Goal: Task Accomplishment & Management: Manage account settings

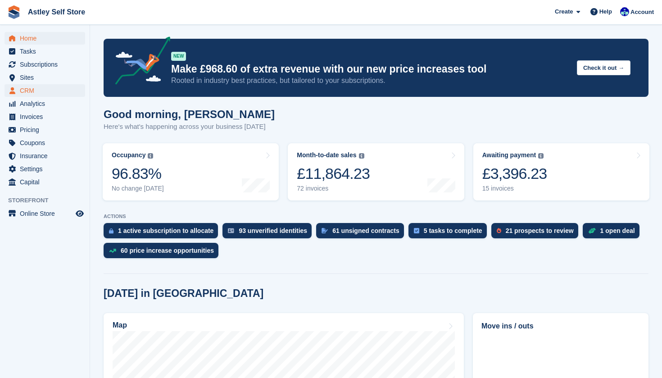
click at [36, 93] on span "CRM" at bounding box center [47, 90] width 54 height 13
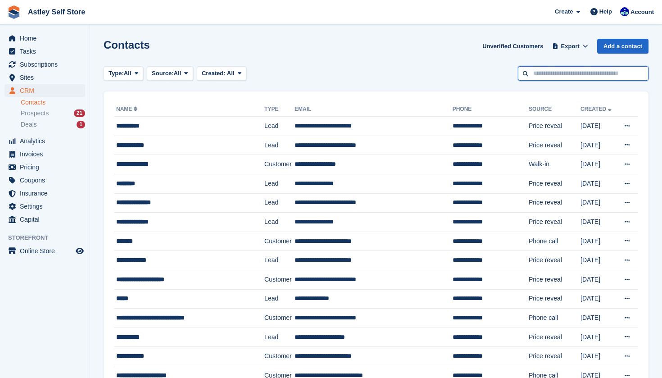
click at [541, 73] on input "text" at bounding box center [583, 73] width 131 height 15
type input "*****"
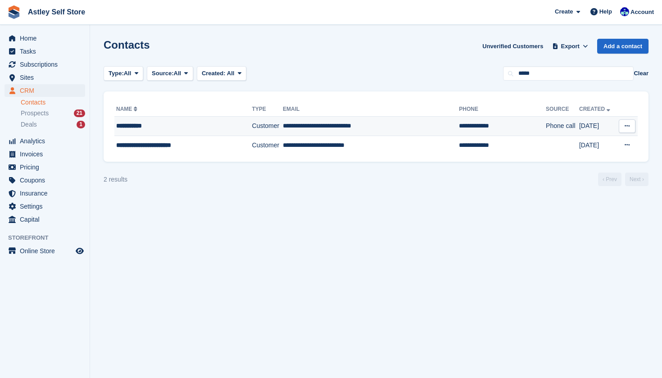
click at [142, 126] on div "**********" at bounding box center [176, 125] width 120 height 9
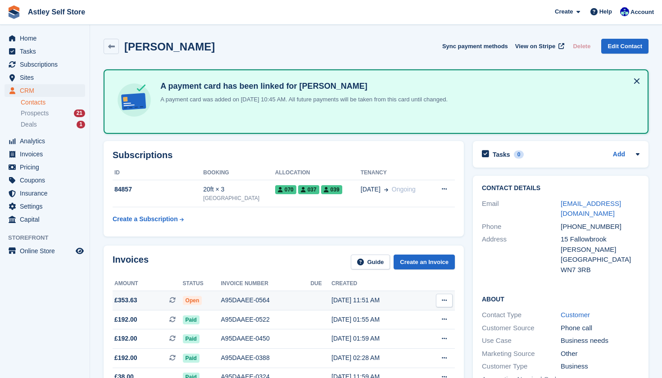
click at [197, 302] on span "Open" at bounding box center [192, 300] width 19 height 9
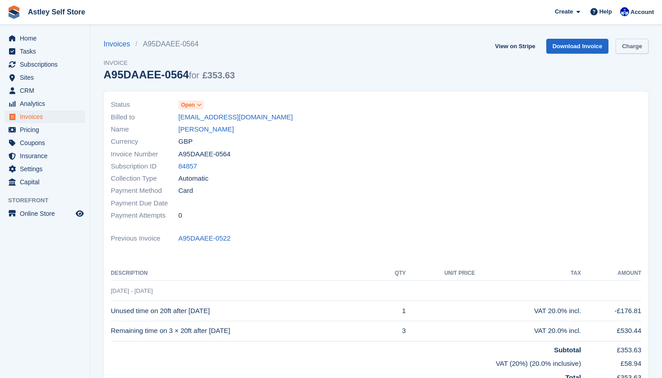
click at [632, 49] on link "Charge" at bounding box center [632, 46] width 33 height 15
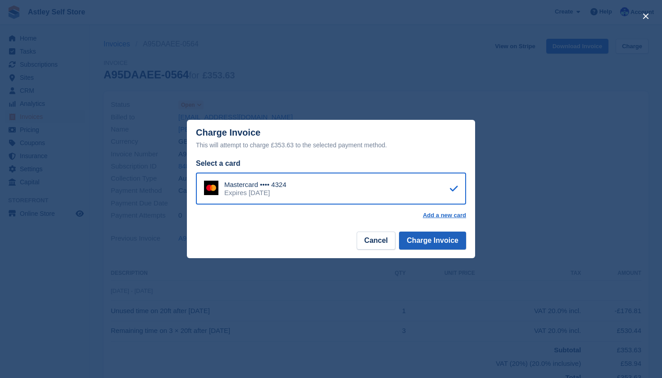
click at [434, 241] on button "Charge Invoice" at bounding box center [432, 241] width 67 height 18
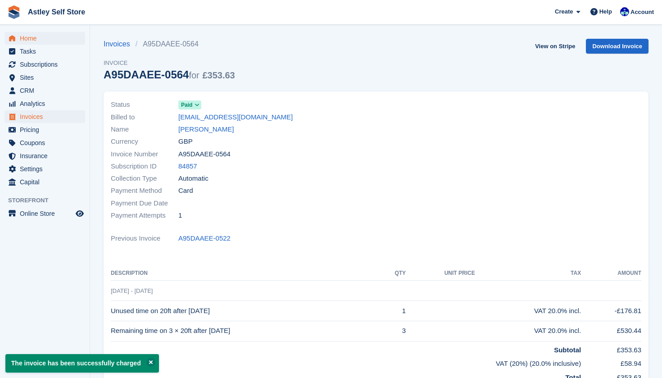
click at [28, 38] on span "Home" at bounding box center [47, 38] width 54 height 13
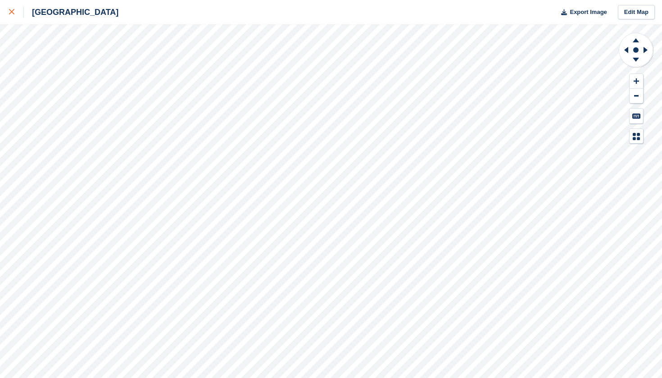
click at [14, 13] on icon at bounding box center [11, 11] width 5 height 5
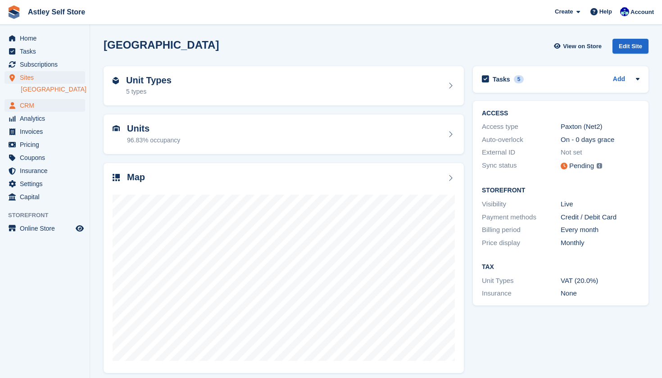
click at [34, 105] on span "CRM" at bounding box center [47, 105] width 54 height 13
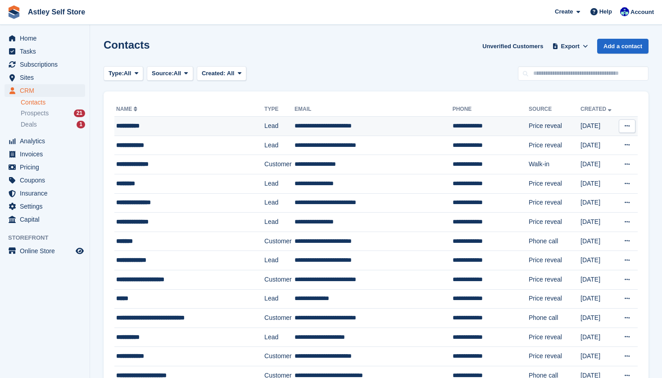
click at [138, 124] on div "**********" at bounding box center [183, 125] width 134 height 9
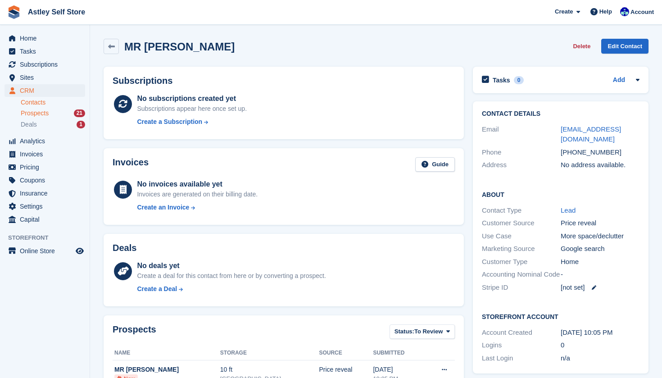
click at [38, 116] on span "Prospects" at bounding box center [35, 113] width 28 height 9
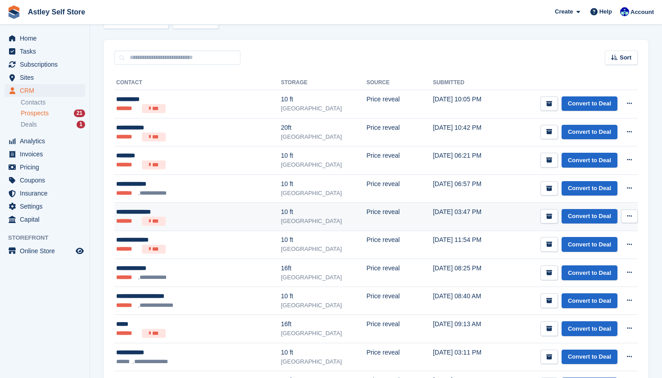
scroll to position [113, 0]
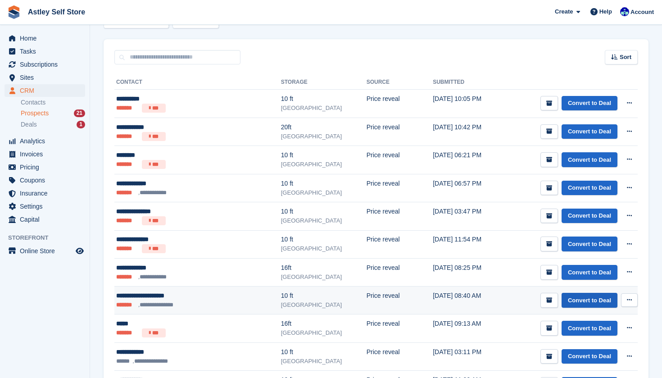
click at [590, 300] on link "Convert to Deal" at bounding box center [590, 300] width 56 height 15
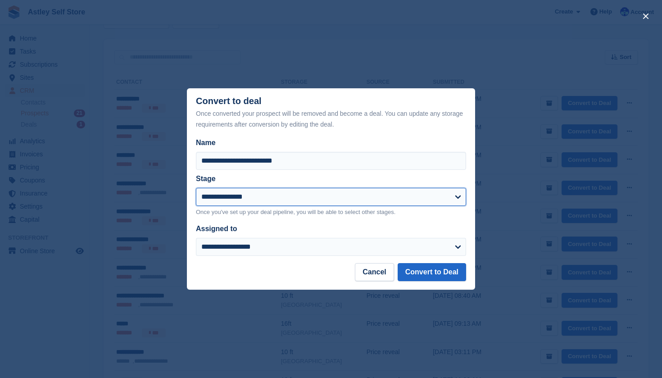
select select "****"
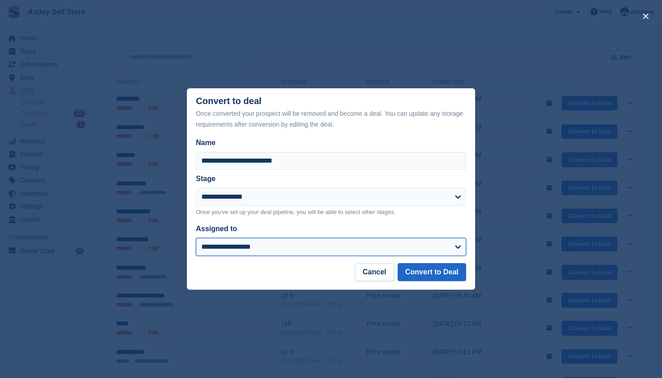
select select "****"
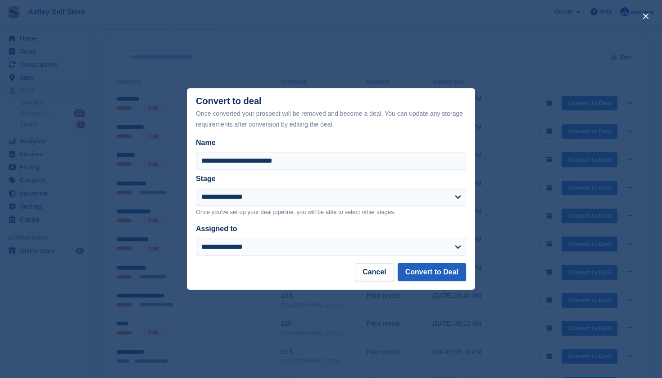
click at [437, 274] on button "Convert to Deal" at bounding box center [432, 272] width 68 height 18
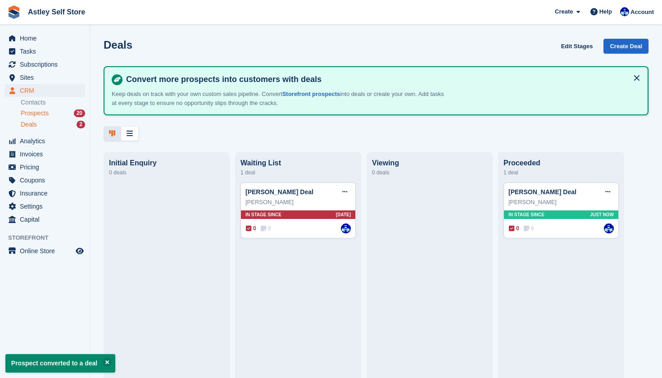
click at [64, 114] on div "Prospects 20" at bounding box center [53, 113] width 64 height 9
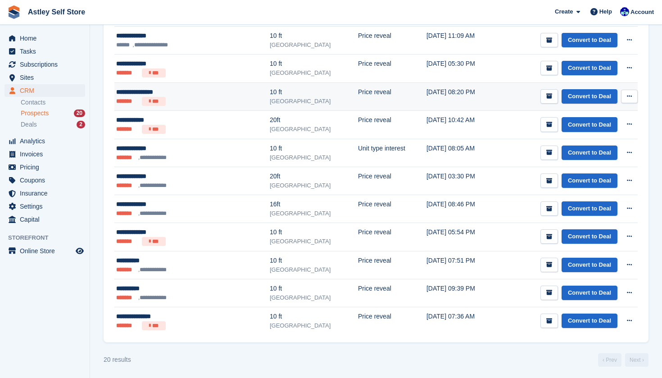
scroll to position [428, 0]
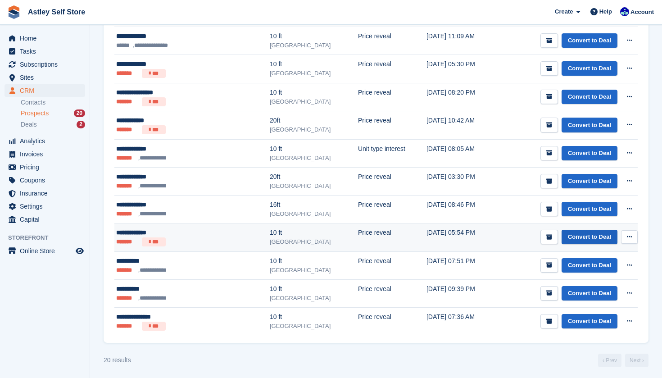
click at [579, 237] on link "Convert to Deal" at bounding box center [590, 237] width 56 height 15
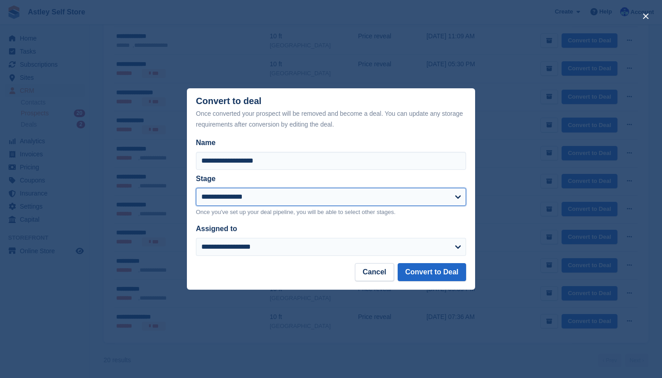
select select "****"
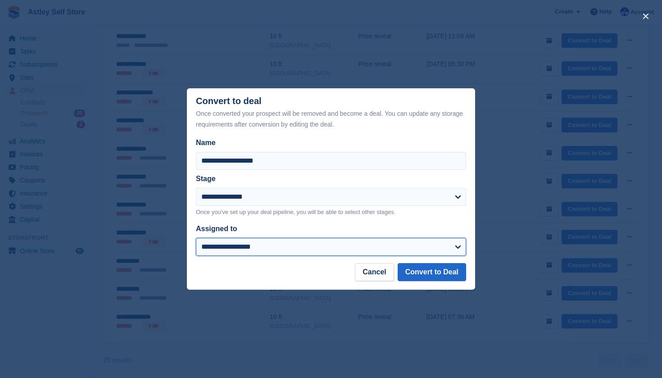
select select "****"
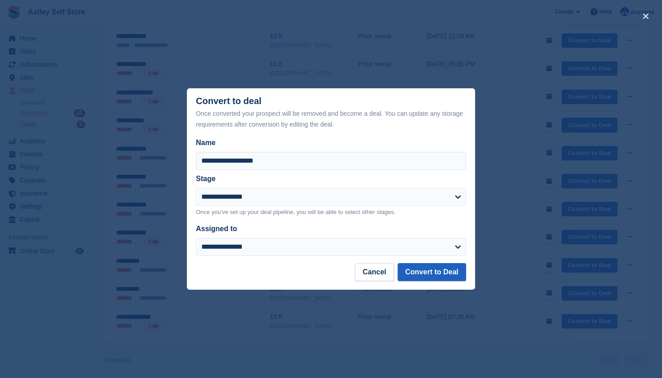
click at [428, 273] on button "Convert to Deal" at bounding box center [432, 272] width 68 height 18
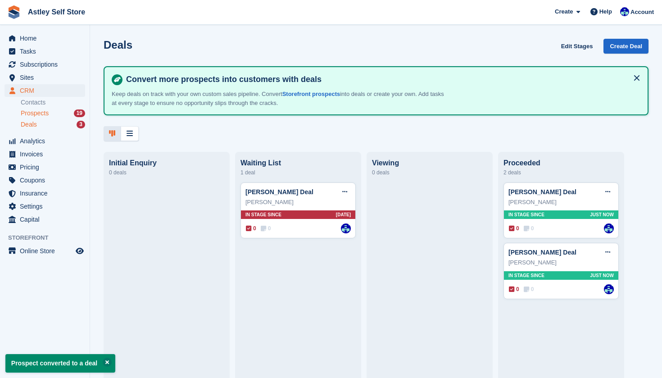
click at [44, 112] on span "Prospects" at bounding box center [35, 113] width 28 height 9
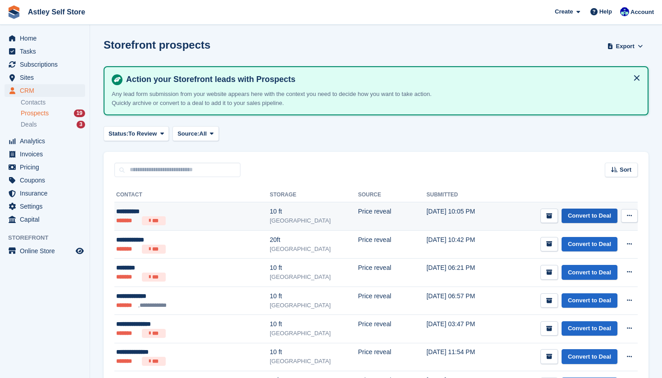
click at [598, 214] on link "Convert to Deal" at bounding box center [590, 216] width 56 height 15
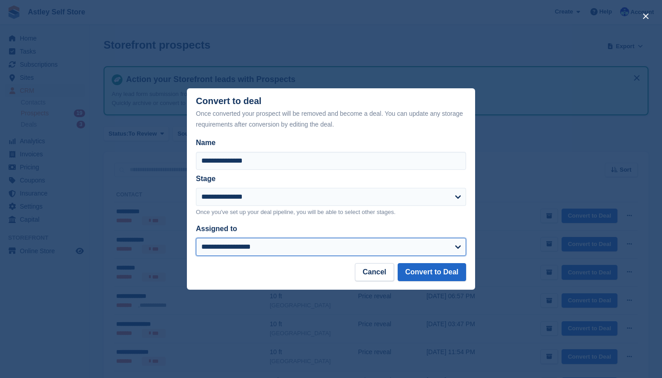
select select "****"
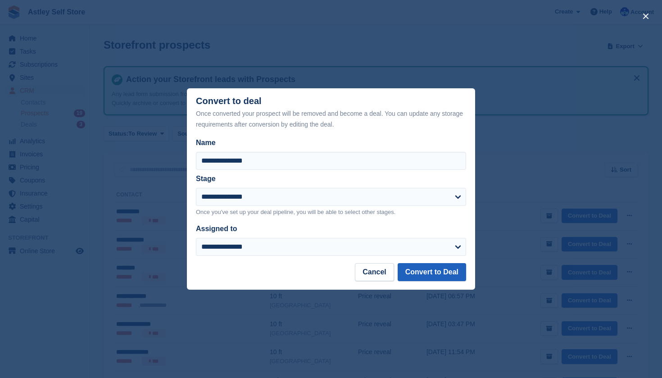
click at [428, 276] on button "Convert to Deal" at bounding box center [432, 272] width 68 height 18
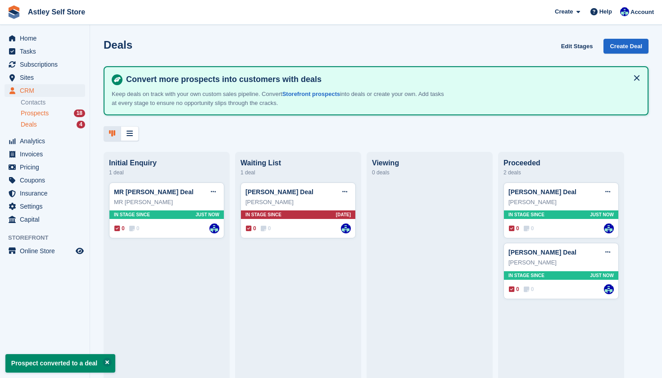
click at [39, 117] on span "Prospects" at bounding box center [35, 113] width 28 height 9
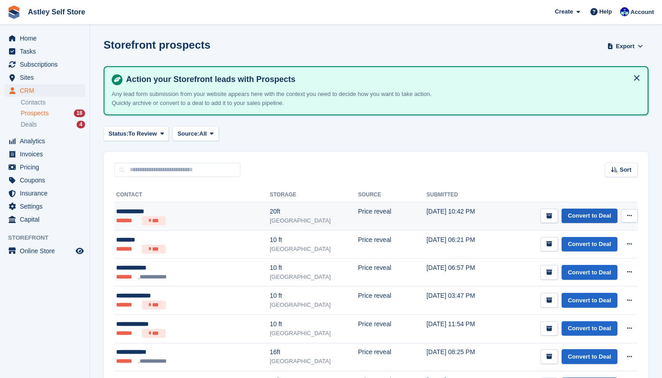
click at [604, 219] on link "Convert to Deal" at bounding box center [590, 216] width 56 height 15
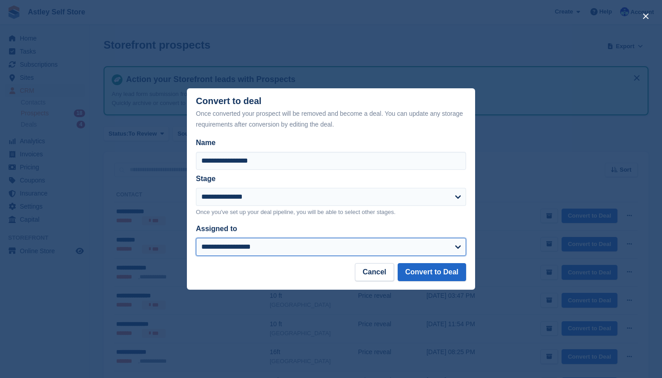
select select "****"
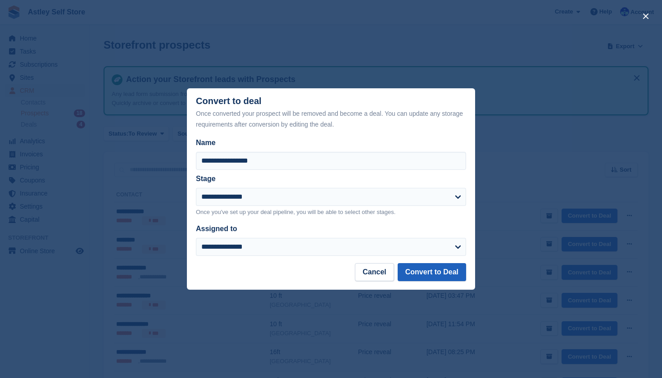
click at [435, 271] on button "Convert to Deal" at bounding box center [432, 272] width 68 height 18
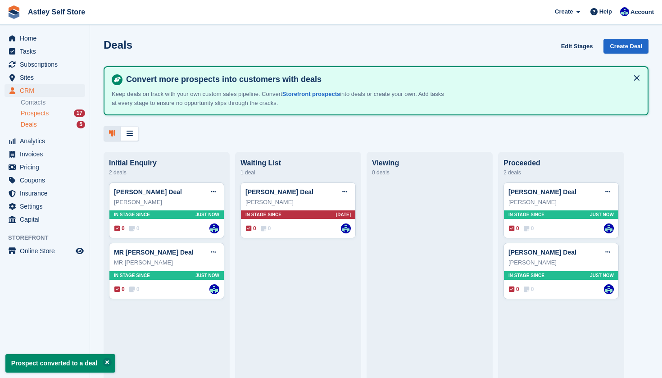
click at [52, 113] on div "Prospects 17" at bounding box center [53, 113] width 64 height 9
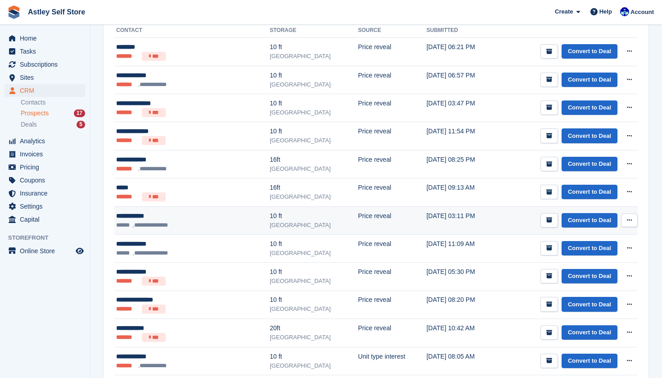
scroll to position [167, 0]
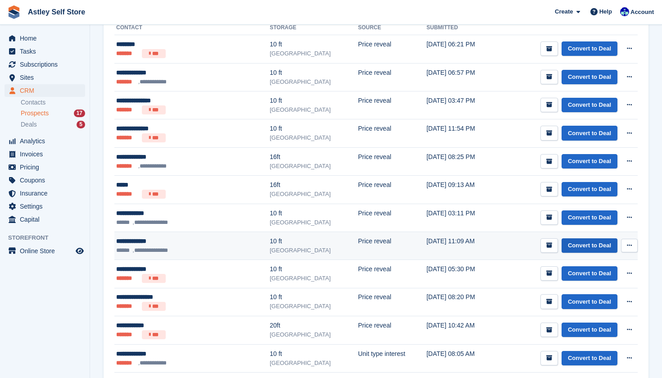
click at [575, 245] on link "Convert to Deal" at bounding box center [590, 245] width 56 height 15
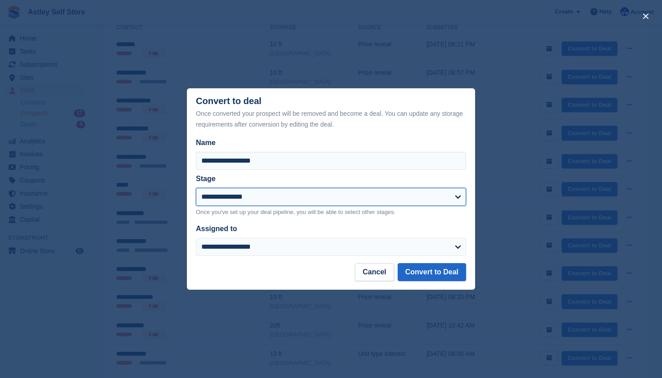
select select "****"
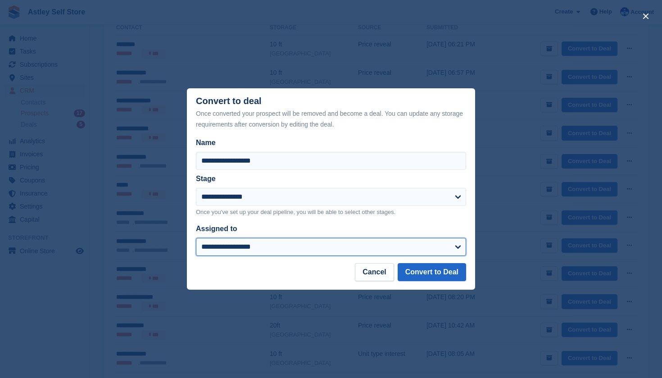
select select "****"
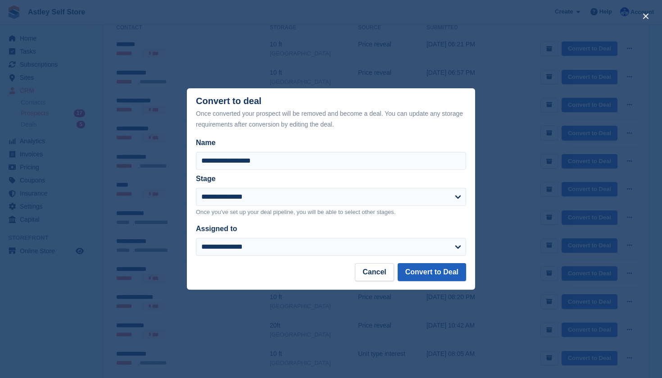
click at [430, 276] on button "Convert to Deal" at bounding box center [432, 272] width 68 height 18
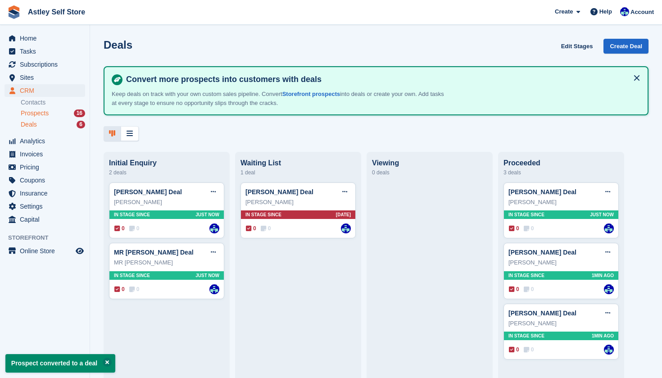
click at [38, 115] on span "Prospects" at bounding box center [35, 113] width 28 height 9
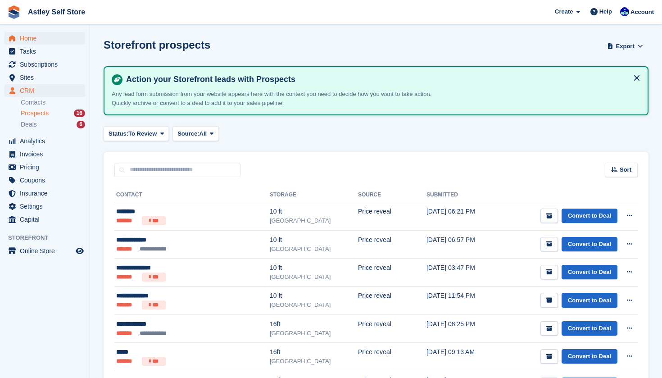
click at [36, 38] on span "Home" at bounding box center [47, 38] width 54 height 13
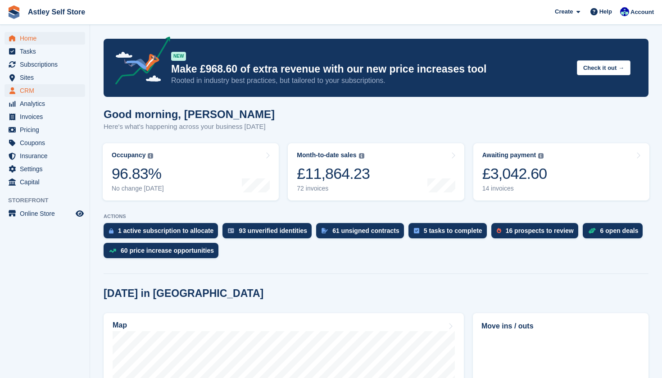
click at [33, 93] on span "CRM" at bounding box center [47, 90] width 54 height 13
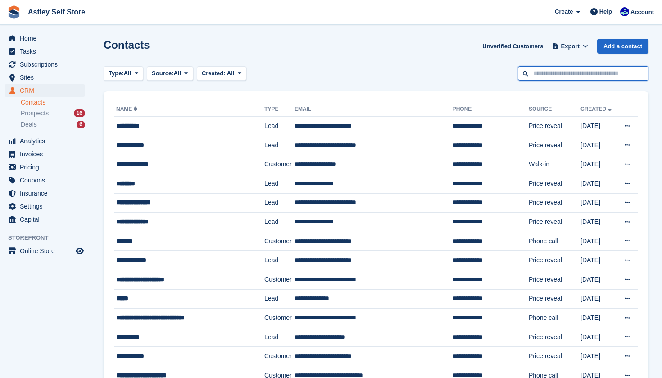
click at [544, 77] on input "text" at bounding box center [583, 73] width 131 height 15
type input "*"
type input "****"
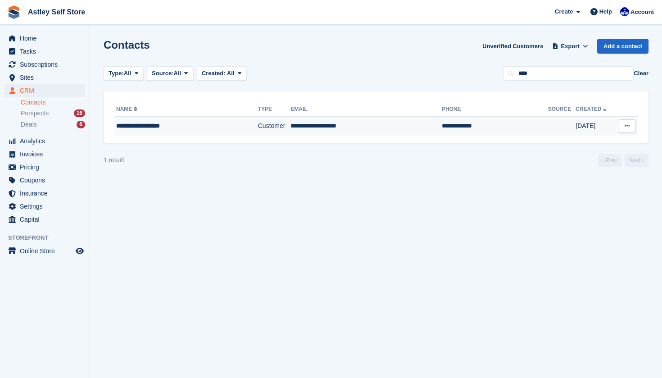
click at [154, 128] on div "**********" at bounding box center [175, 125] width 118 height 9
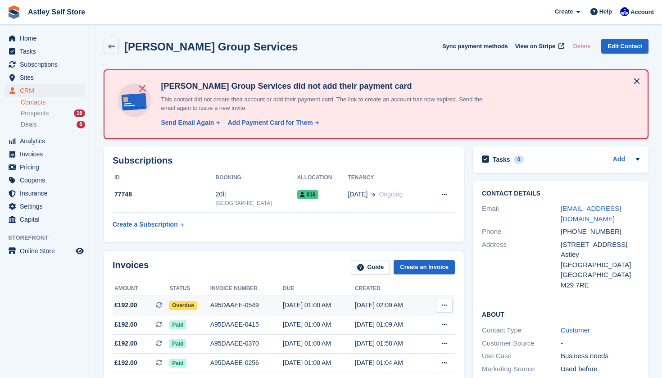
click at [192, 305] on span "Overdue" at bounding box center [182, 305] width 27 height 9
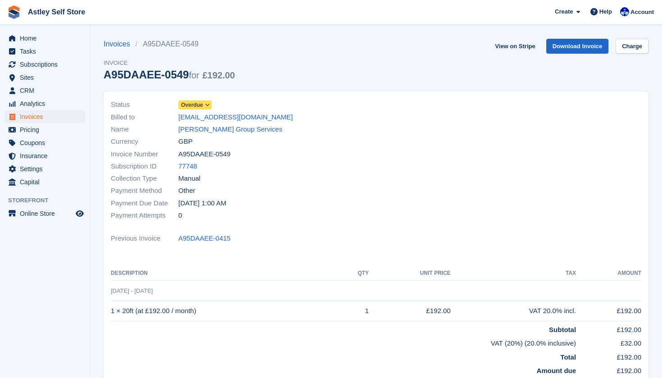
click at [206, 108] on span at bounding box center [207, 104] width 7 height 7
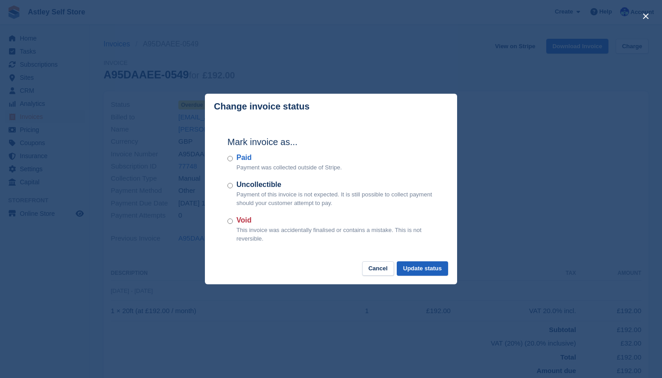
click at [440, 267] on button "Update status" at bounding box center [422, 268] width 51 height 15
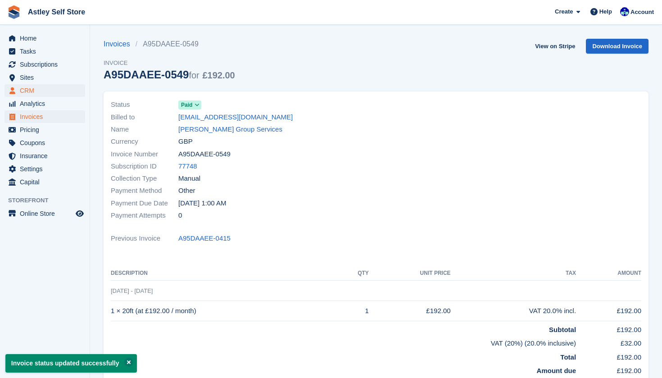
click at [35, 89] on span "CRM" at bounding box center [47, 90] width 54 height 13
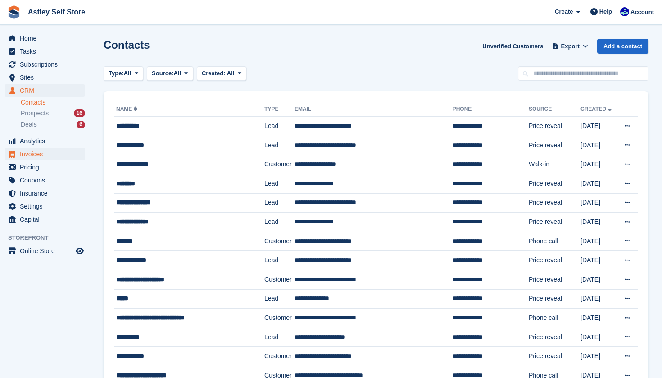
click at [31, 154] on span "Invoices" at bounding box center [47, 154] width 54 height 13
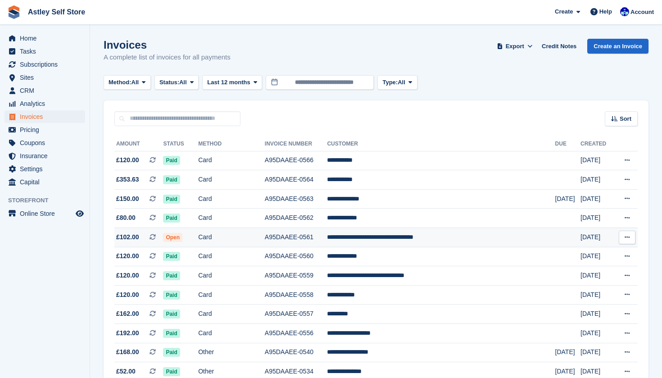
click at [138, 242] on span "£102.00" at bounding box center [127, 236] width 23 height 9
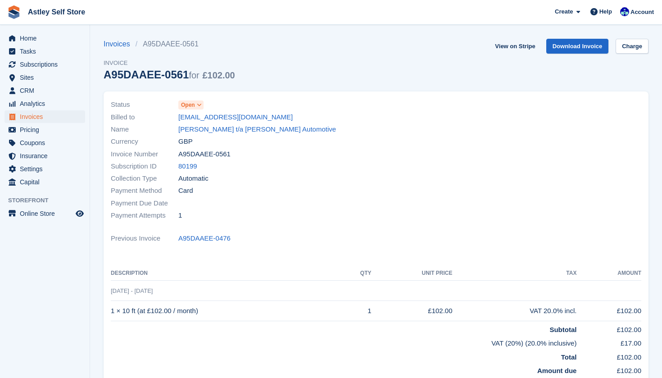
click at [200, 105] on icon at bounding box center [199, 104] width 5 height 5
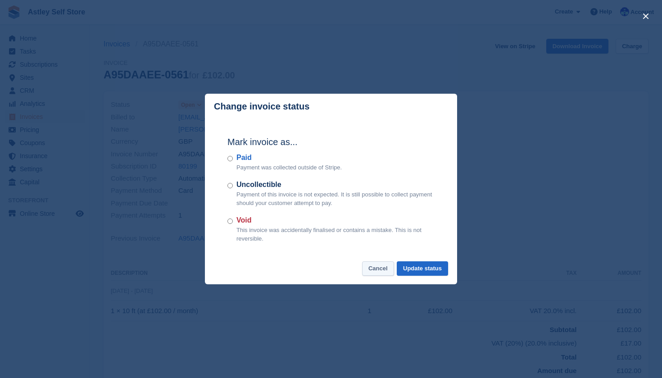
click at [377, 271] on button "Cancel" at bounding box center [378, 268] width 32 height 15
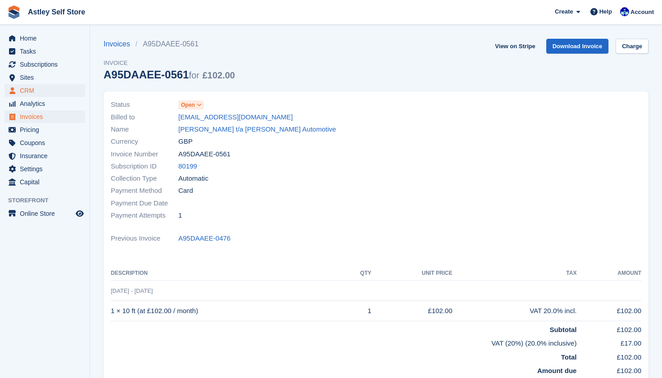
click at [27, 90] on span "CRM" at bounding box center [47, 90] width 54 height 13
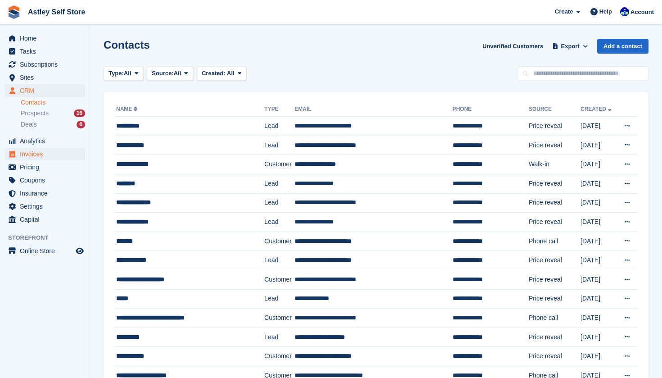
click at [28, 154] on span "Invoices" at bounding box center [47, 154] width 54 height 13
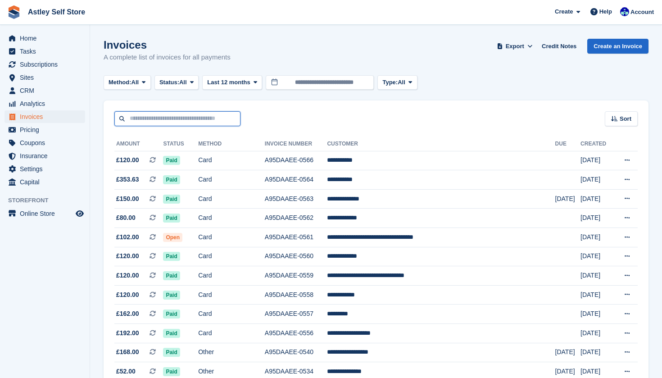
click at [190, 118] on input "text" at bounding box center [177, 118] width 126 height 15
type input "*******"
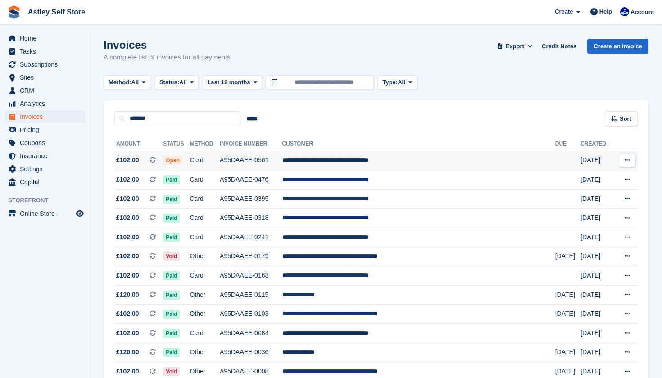
click at [278, 161] on td "A95DAAEE-0561" at bounding box center [251, 160] width 63 height 19
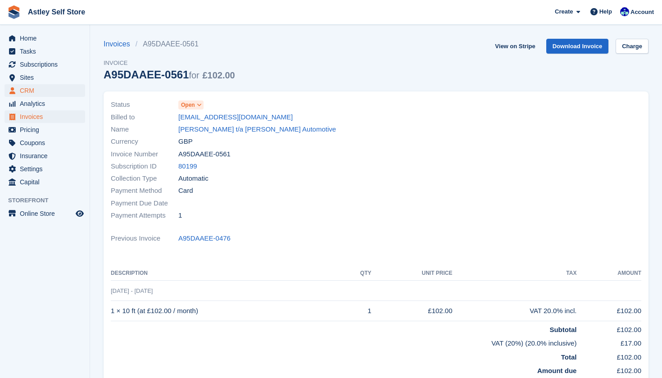
click at [36, 91] on span "CRM" at bounding box center [47, 90] width 54 height 13
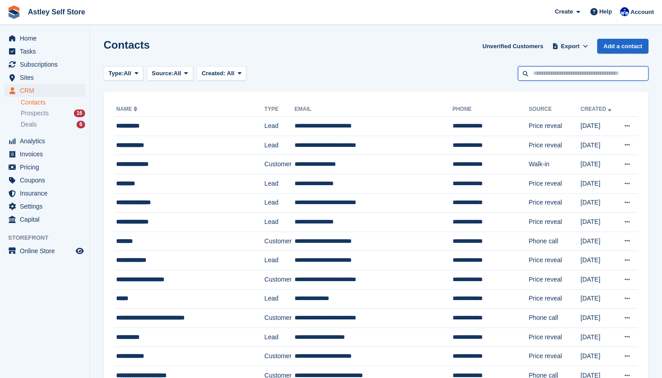
click at [559, 76] on input "text" at bounding box center [583, 73] width 131 height 15
type input "*******"
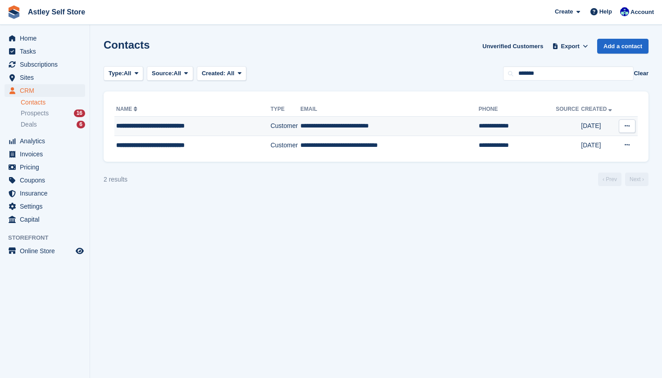
click at [298, 125] on td "Customer" at bounding box center [286, 126] width 30 height 19
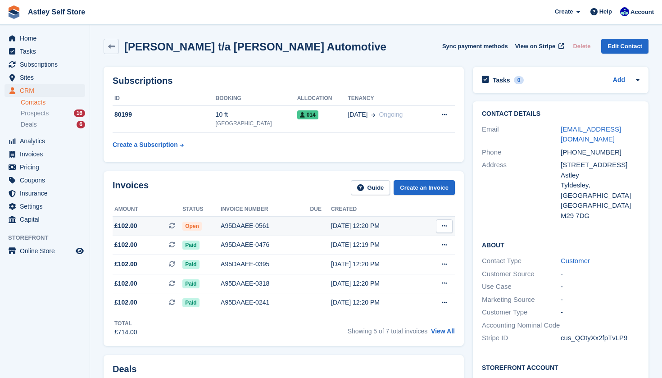
click at [196, 231] on td "Open" at bounding box center [201, 225] width 38 height 19
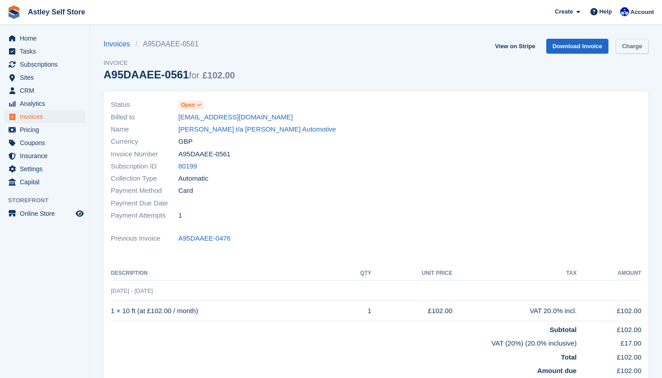
click at [634, 44] on link "Charge" at bounding box center [632, 46] width 33 height 15
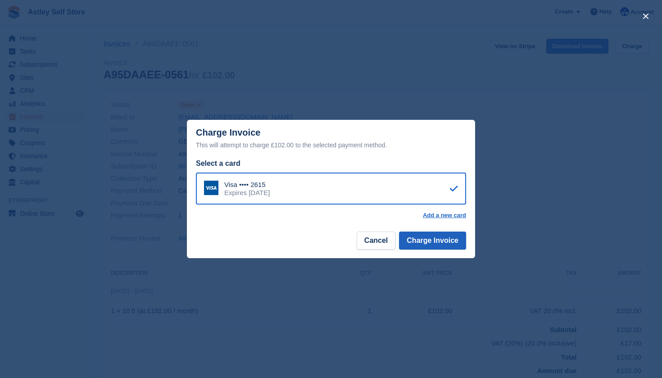
click at [432, 244] on button "Charge Invoice" at bounding box center [432, 241] width 67 height 18
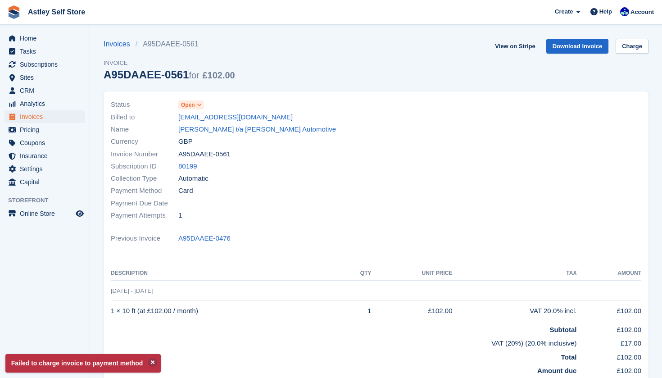
click at [32, 117] on span "Invoices" at bounding box center [47, 116] width 54 height 13
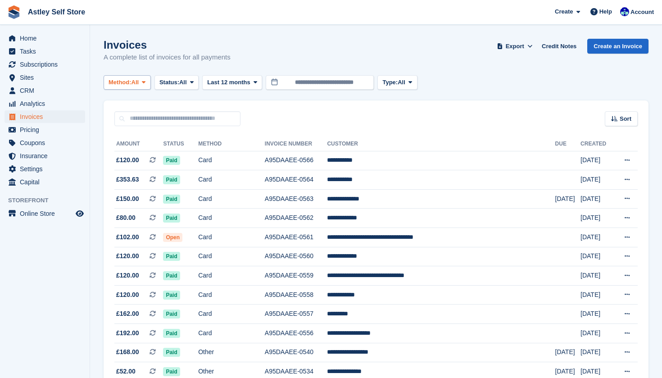
click at [149, 86] on button "Method: All" at bounding box center [127, 82] width 47 height 15
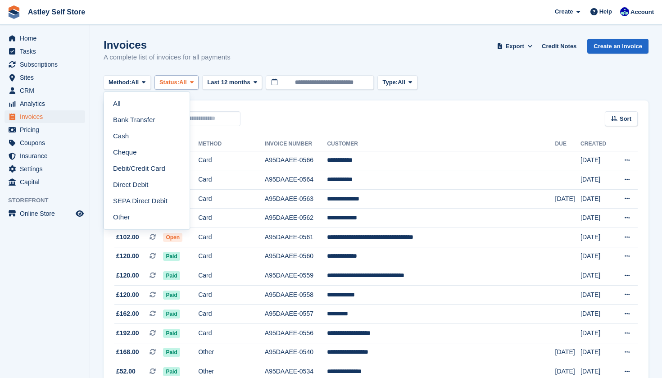
click at [194, 84] on icon at bounding box center [192, 82] width 4 height 6
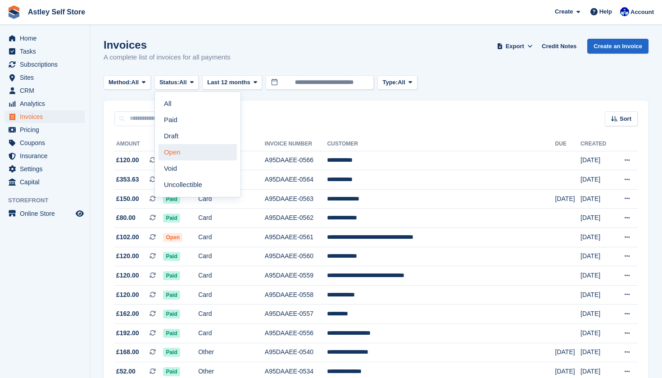
click at [182, 153] on link "Open" at bounding box center [198, 152] width 78 height 16
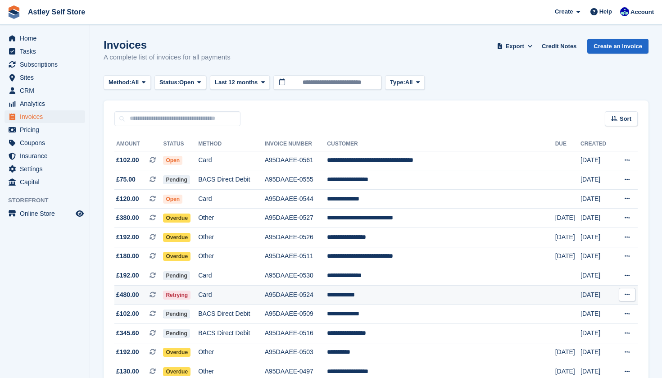
click at [191, 297] on span "Retrying" at bounding box center [176, 295] width 27 height 9
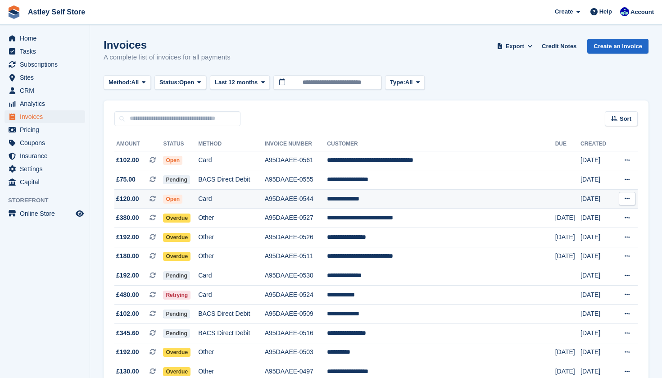
click at [182, 197] on span "Open" at bounding box center [172, 199] width 19 height 9
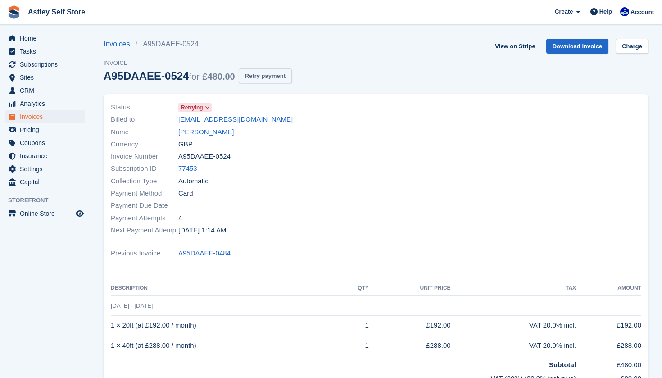
click at [280, 77] on button "Retry payment" at bounding box center [265, 75] width 53 height 15
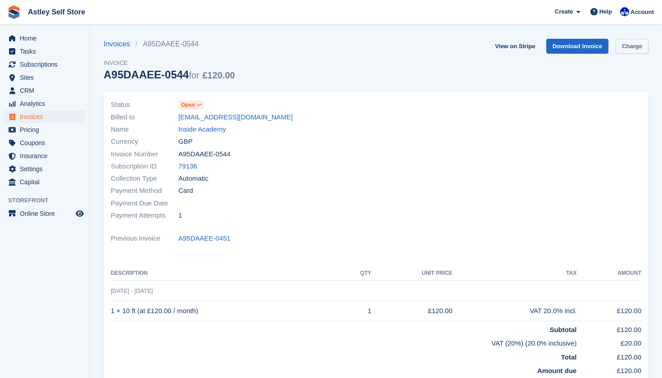
click at [632, 48] on link "Charge" at bounding box center [632, 46] width 33 height 15
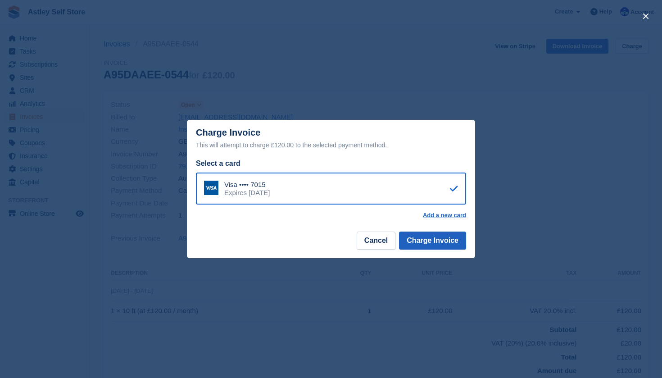
click at [430, 241] on button "Charge Invoice" at bounding box center [432, 241] width 67 height 18
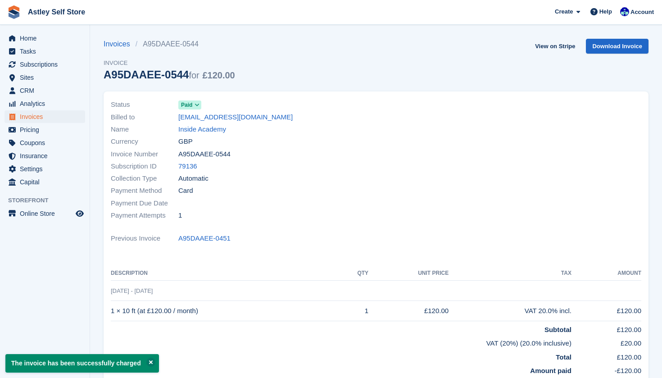
click at [35, 117] on span "Invoices" at bounding box center [47, 116] width 54 height 13
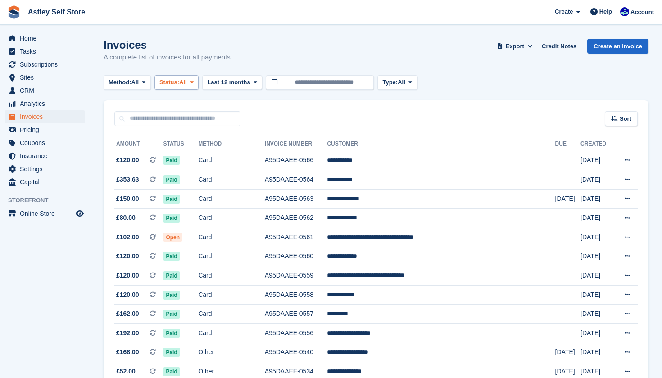
click at [187, 84] on span "All" at bounding box center [183, 82] width 8 height 9
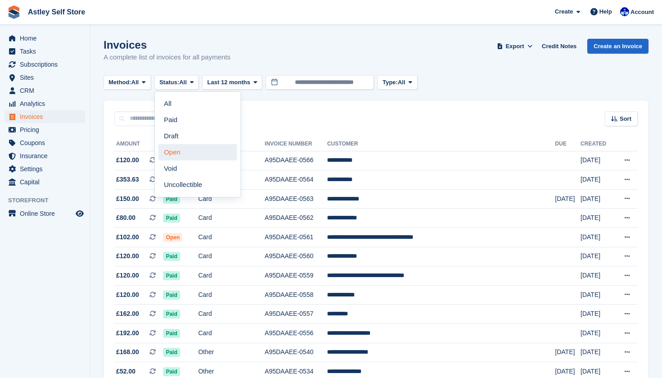
click at [179, 147] on link "Open" at bounding box center [198, 152] width 78 height 16
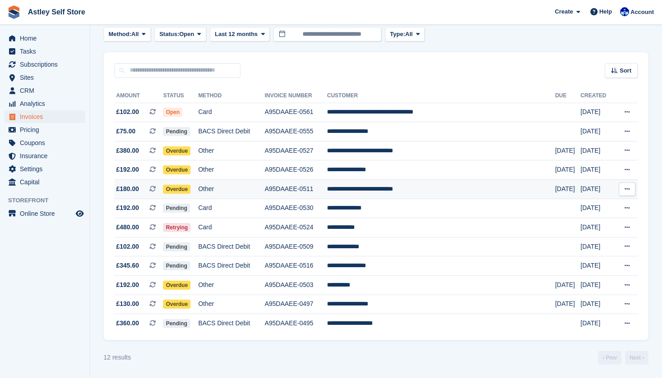
scroll to position [53, 0]
click at [163, 304] on span at bounding box center [157, 303] width 14 height 7
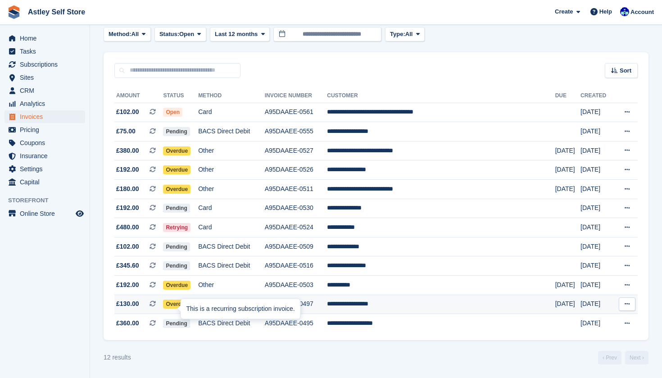
click at [156, 302] on icon at bounding box center [153, 304] width 6 height 6
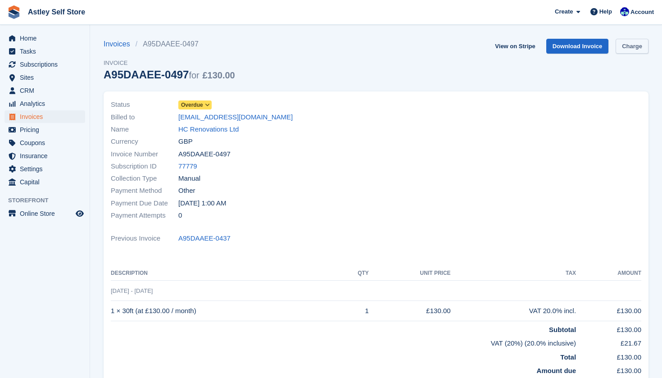
click at [631, 48] on link "Charge" at bounding box center [632, 46] width 33 height 15
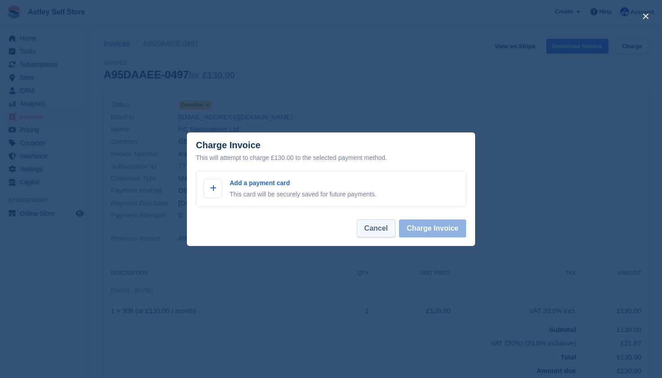
click at [379, 236] on button "Cancel" at bounding box center [376, 228] width 39 height 18
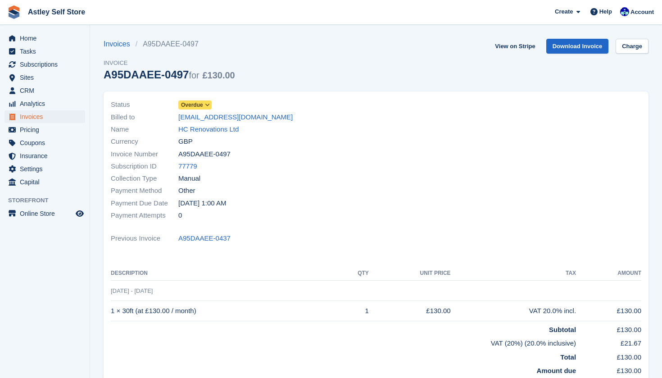
click at [210, 106] on icon at bounding box center [207, 104] width 5 height 5
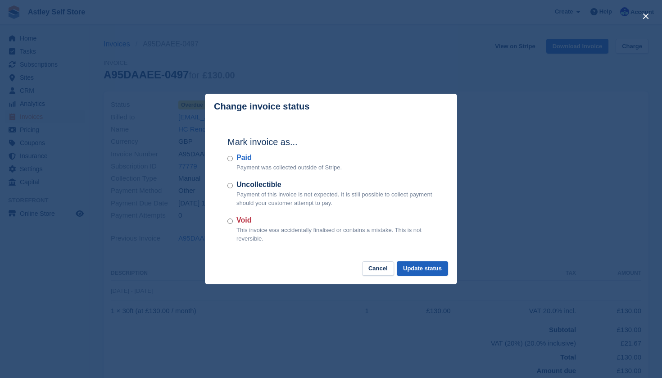
click at [433, 270] on button "Update status" at bounding box center [422, 268] width 51 height 15
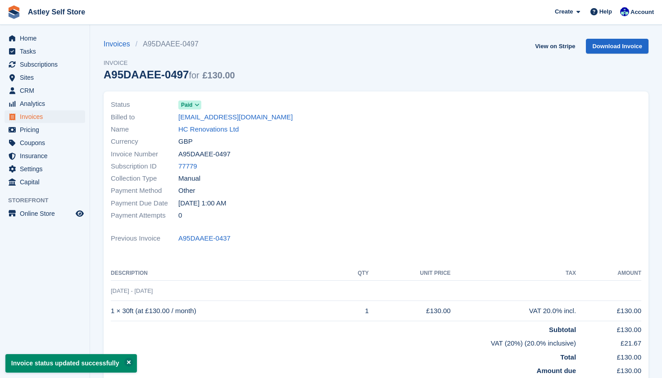
click at [28, 121] on ul "Home Tasks Subscriptions Subscriptions Subscriptions Contracts Price increases …" at bounding box center [45, 110] width 90 height 157
click at [35, 118] on span "Invoices" at bounding box center [47, 116] width 54 height 13
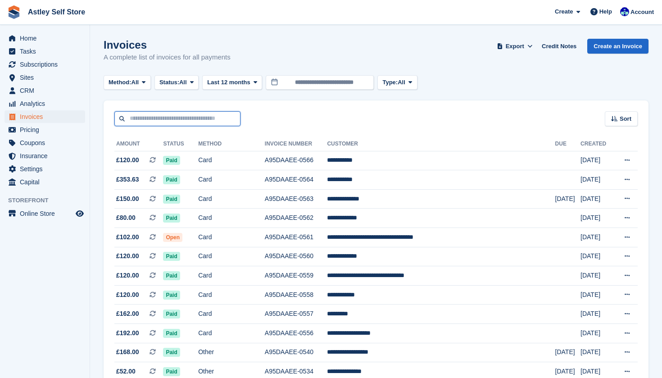
click at [189, 118] on input "text" at bounding box center [177, 118] width 126 height 15
type input "******"
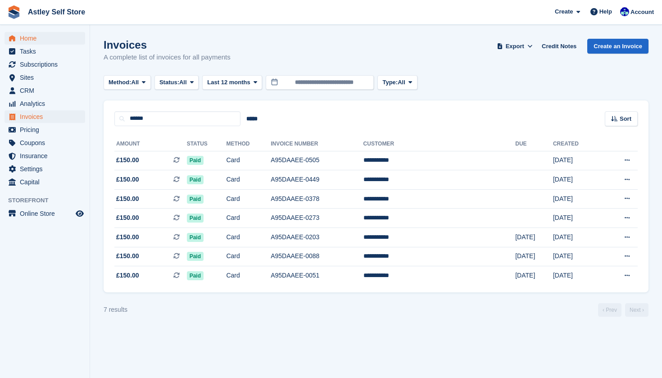
click at [30, 42] on span "Home" at bounding box center [47, 38] width 54 height 13
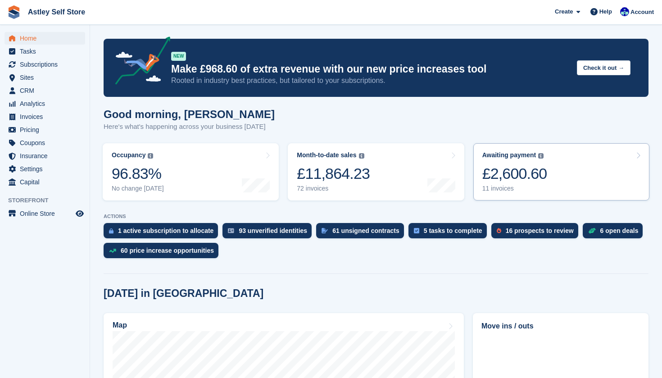
click at [497, 170] on div "£2,600.60" at bounding box center [515, 173] width 65 height 18
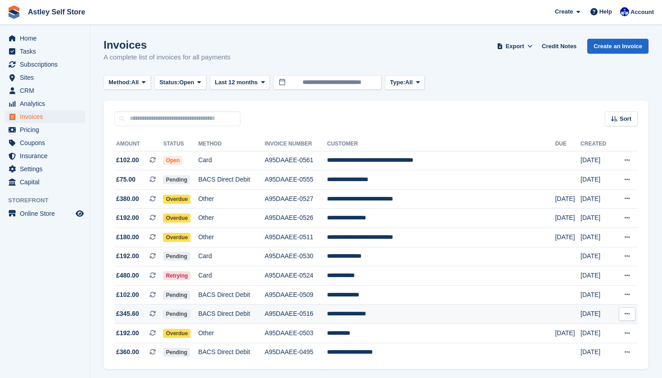
click at [264, 321] on td "BACS Direct Debit" at bounding box center [231, 314] width 67 height 19
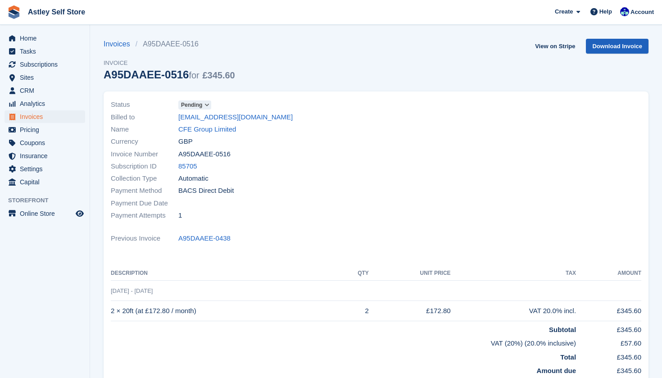
click at [625, 44] on link "Download Invoice" at bounding box center [617, 46] width 63 height 15
click at [33, 92] on span "CRM" at bounding box center [47, 90] width 54 height 13
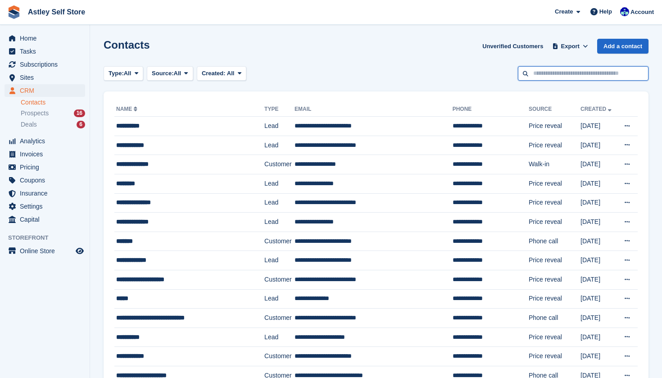
click at [533, 75] on input "text" at bounding box center [583, 73] width 131 height 15
type input "**"
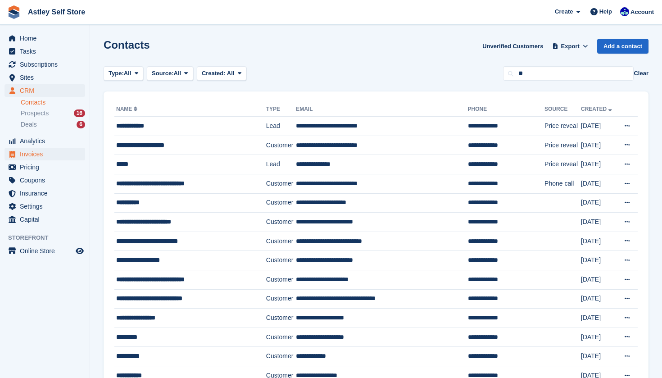
click at [37, 151] on span "Invoices" at bounding box center [47, 154] width 54 height 13
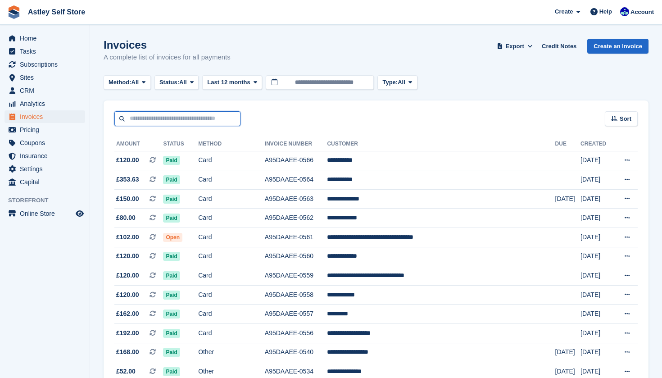
click at [184, 121] on input "text" at bounding box center [177, 118] width 126 height 15
type input "**********"
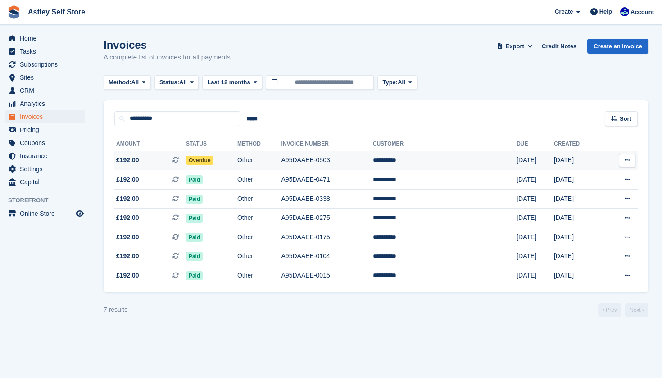
click at [214, 160] on span "Overdue" at bounding box center [199, 160] width 27 height 9
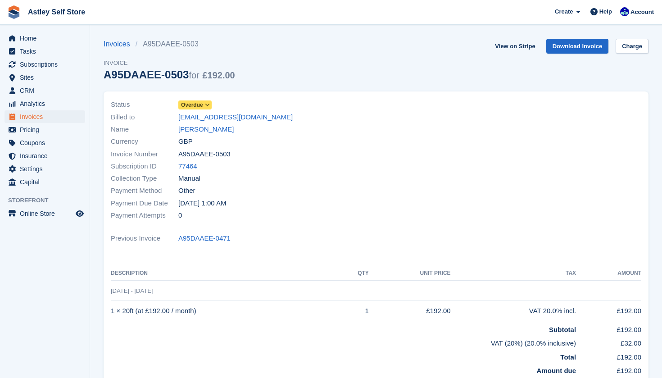
click at [210, 103] on icon at bounding box center [207, 104] width 5 height 5
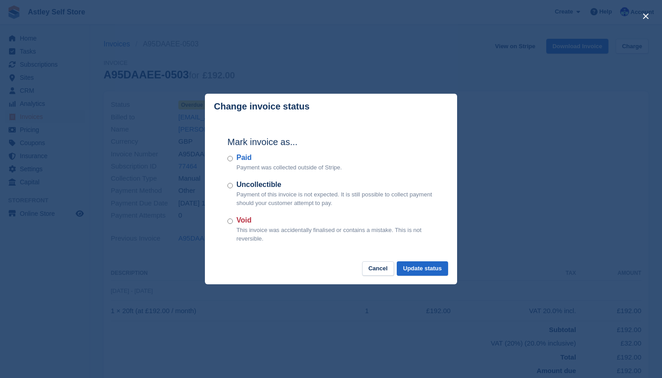
click at [233, 158] on div "Paid Payment was collected outside of Stripe." at bounding box center [331, 162] width 207 height 20
click at [432, 269] on button "Update status" at bounding box center [422, 268] width 51 height 15
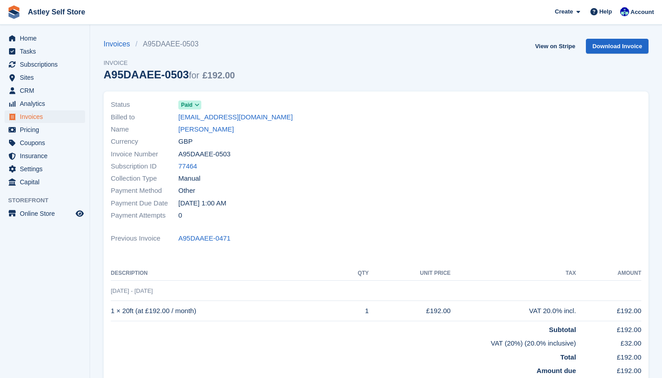
click at [41, 118] on span "Invoices" at bounding box center [47, 116] width 54 height 13
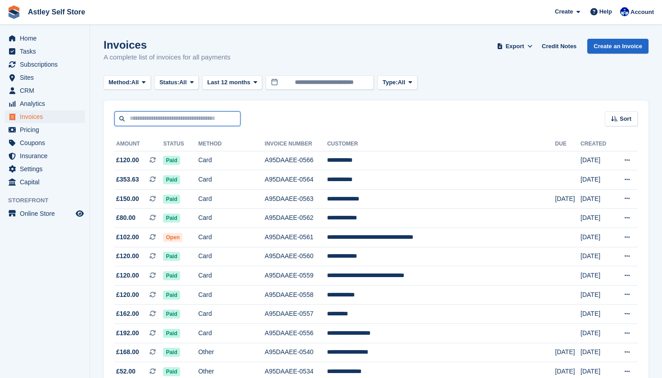
click at [176, 119] on input "text" at bounding box center [177, 118] width 126 height 15
type input "*******"
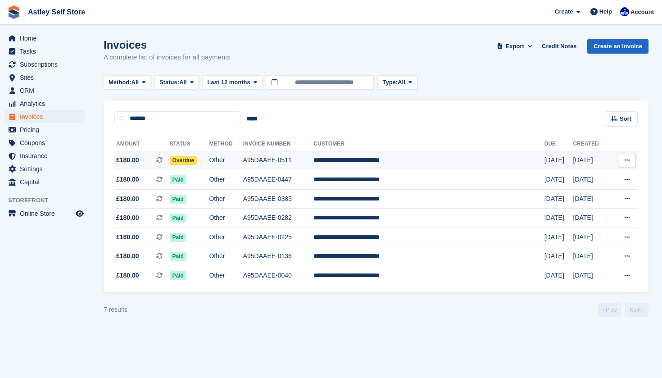
click at [197, 163] on span "Overdue" at bounding box center [183, 160] width 27 height 9
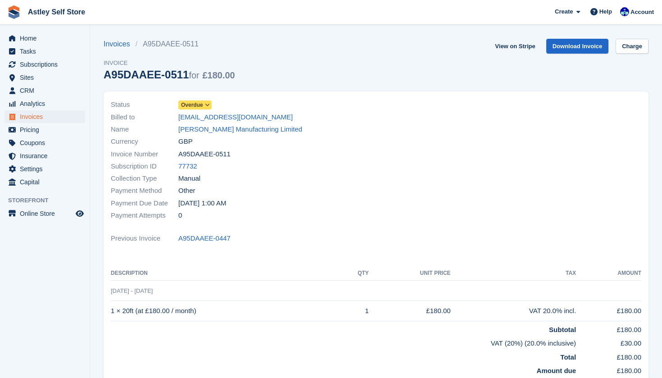
click at [209, 106] on icon at bounding box center [207, 104] width 5 height 5
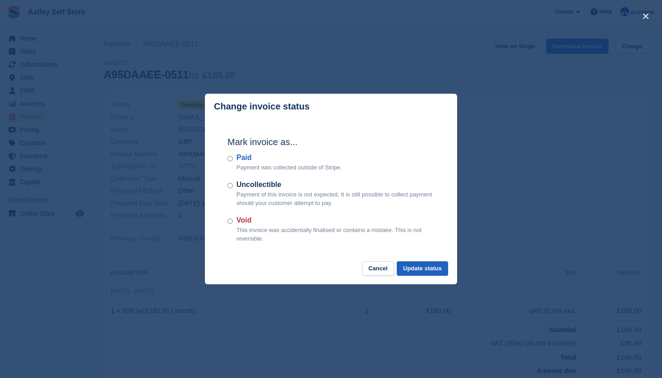
click at [423, 268] on button "Update status" at bounding box center [422, 268] width 51 height 15
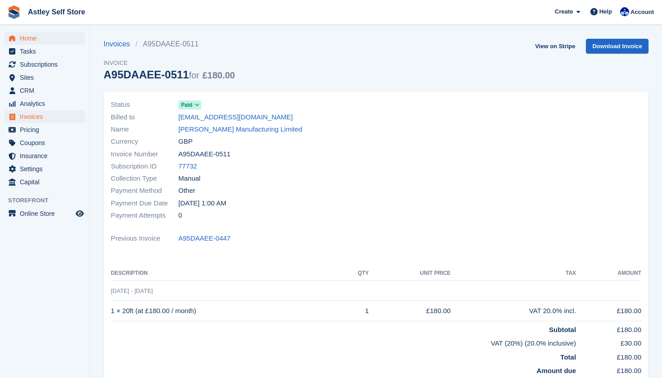
click at [27, 42] on span "Home" at bounding box center [47, 38] width 54 height 13
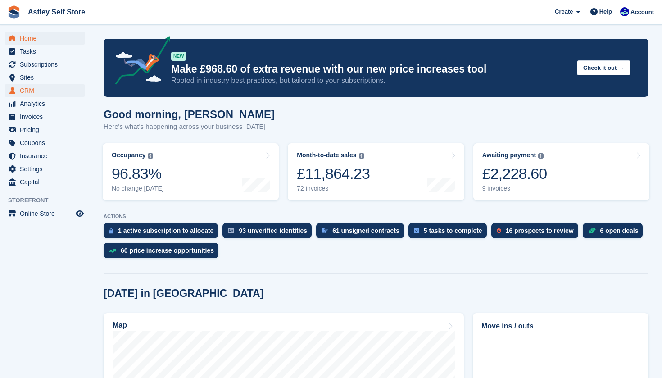
click at [39, 90] on span "CRM" at bounding box center [47, 90] width 54 height 13
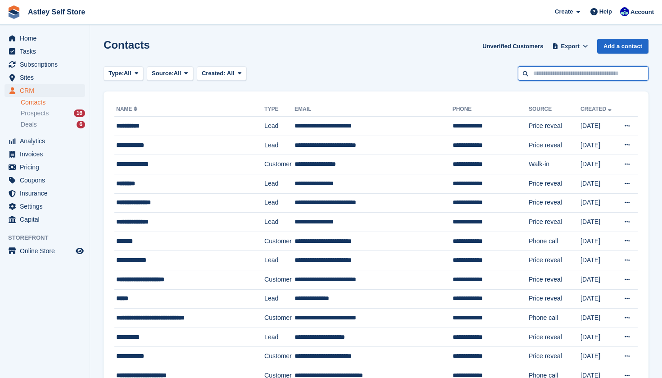
click at [549, 77] on input "text" at bounding box center [583, 73] width 131 height 15
type input "***"
